Goal: Task Accomplishment & Management: Complete application form

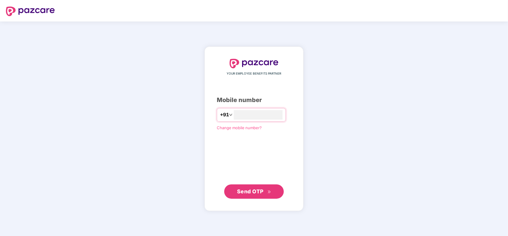
type input "**********"
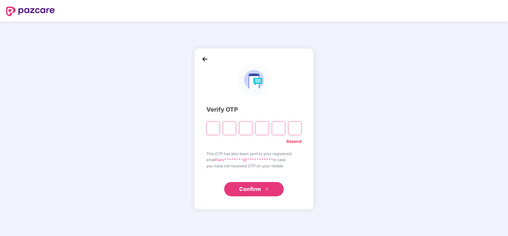
type input "*"
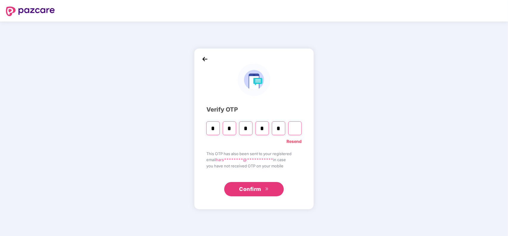
type input "*"
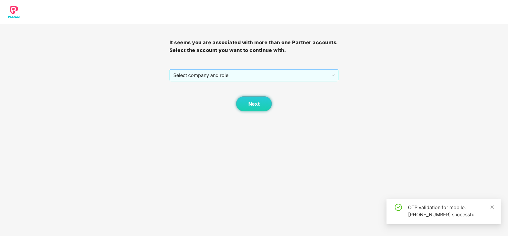
click at [238, 72] on span "Select company and role" at bounding box center [254, 74] width 162 height 11
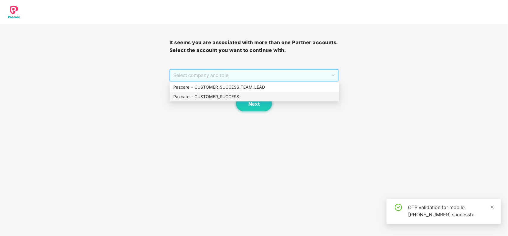
click at [227, 97] on div "Pazcare - CUSTOMER_SUCCESS" at bounding box center [254, 96] width 162 height 7
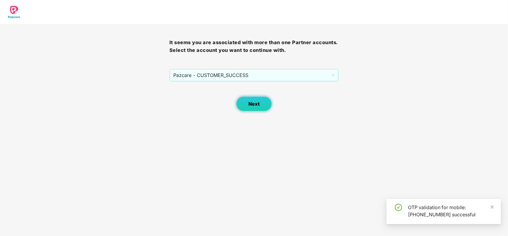
click at [242, 100] on button "Next" at bounding box center [254, 103] width 36 height 15
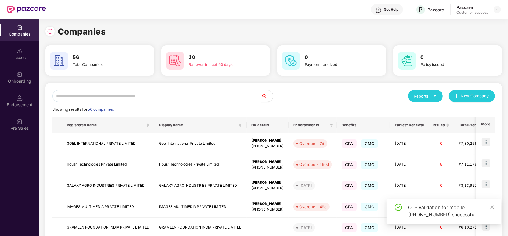
click at [7, 76] on div "Onboarding" at bounding box center [19, 77] width 39 height 22
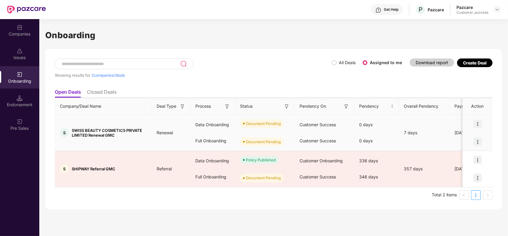
click at [480, 125] on img at bounding box center [478, 123] width 8 height 8
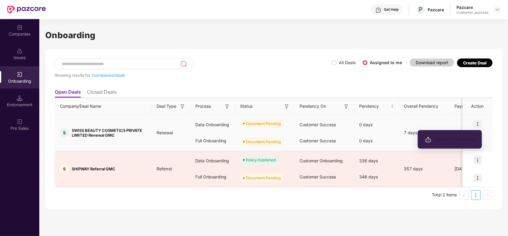
click at [458, 139] on span "Upload Documents" at bounding box center [449, 139] width 49 height 7
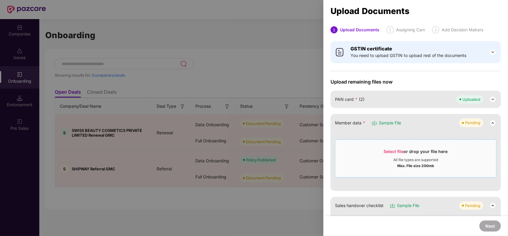
click at [385, 151] on span "Select file" at bounding box center [394, 151] width 20 height 5
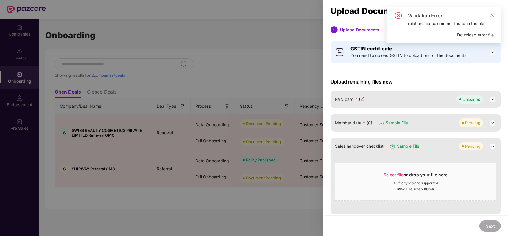
click at [453, 124] on div "Member data * (0) Sample File Pending" at bounding box center [415, 122] width 161 height 8
